Goal: Information Seeking & Learning: Learn about a topic

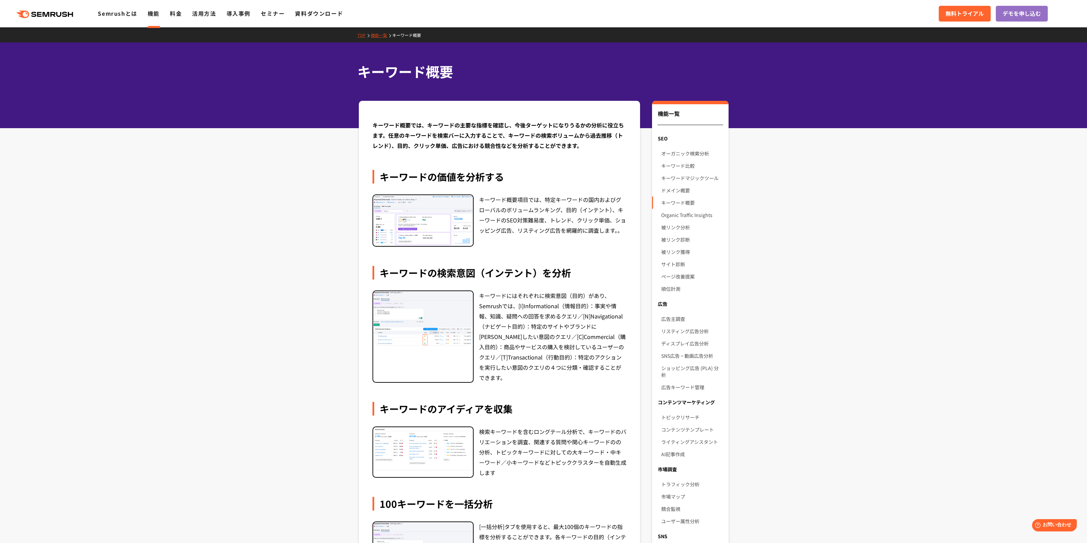
click at [224, 329] on section "キーワード概要では、キーワードの主要な指標を確認し、今後ターゲットになりうるかの分析に役立ちます。任意のキーワードを検索バーに入力することで、キーワードの検索…" at bounding box center [543, 443] width 1087 height 684
click at [677, 152] on link "オーガニック検索分析" at bounding box center [692, 153] width 62 height 12
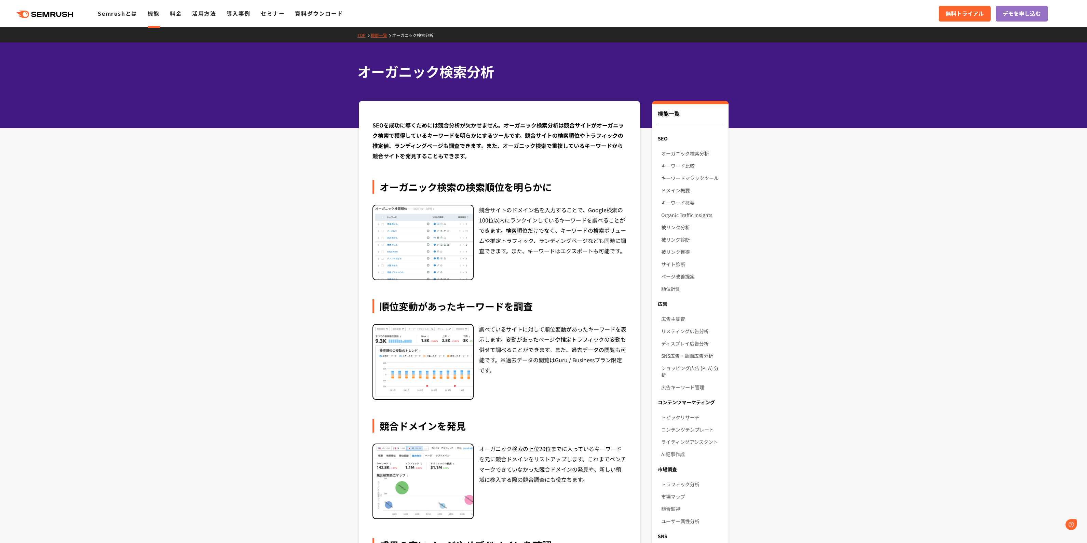
click at [336, 272] on section "SEOを成功に導くためには競合分析が欠かせません。オーガニック検索分析は競合サイトがオーガニック検索で獲得しているキーワードを明らかにするツールです。競合サイ…" at bounding box center [543, 506] width 1087 height 811
